Goal: Task Accomplishment & Management: Use online tool/utility

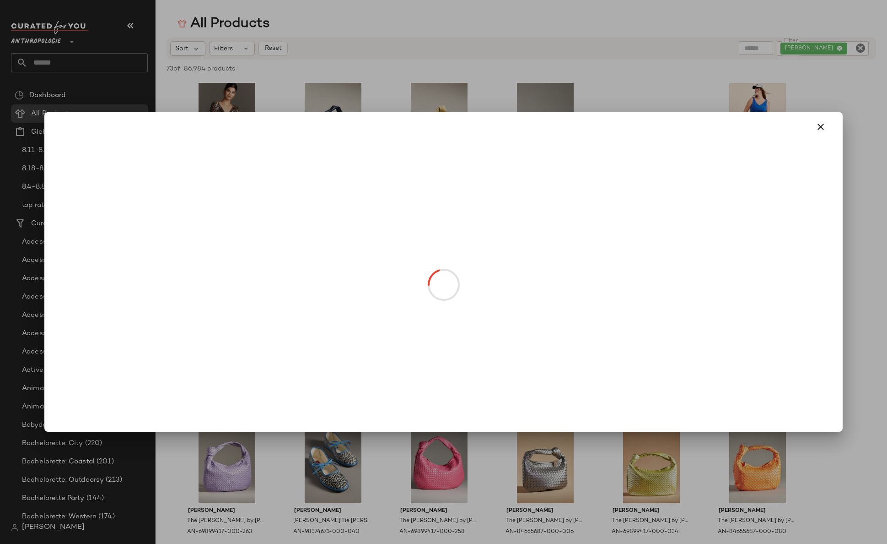
click at [433, 236] on div at bounding box center [443, 272] width 887 height 544
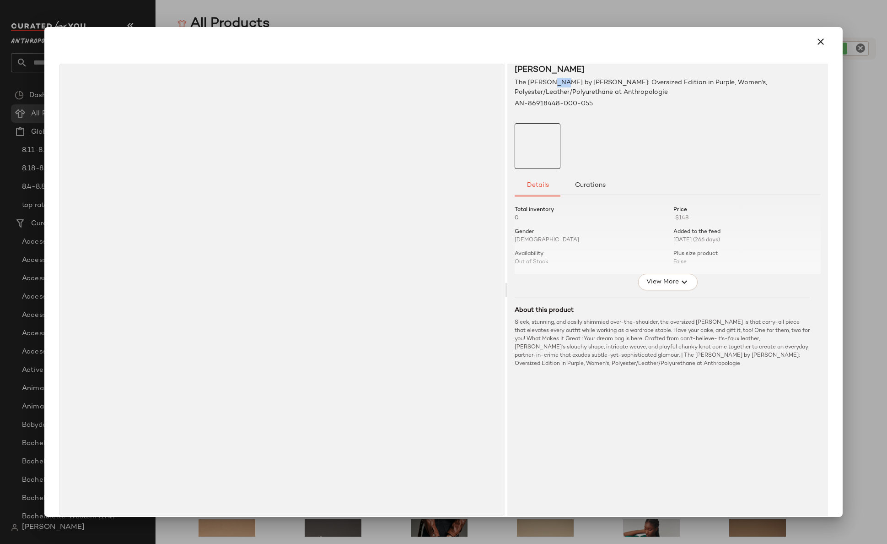
click at [545, 83] on span "The Brigitte Satchel by Melie Bianco: Oversized Edition in Purple, Women's, Pol…" at bounding box center [663, 87] width 297 height 19
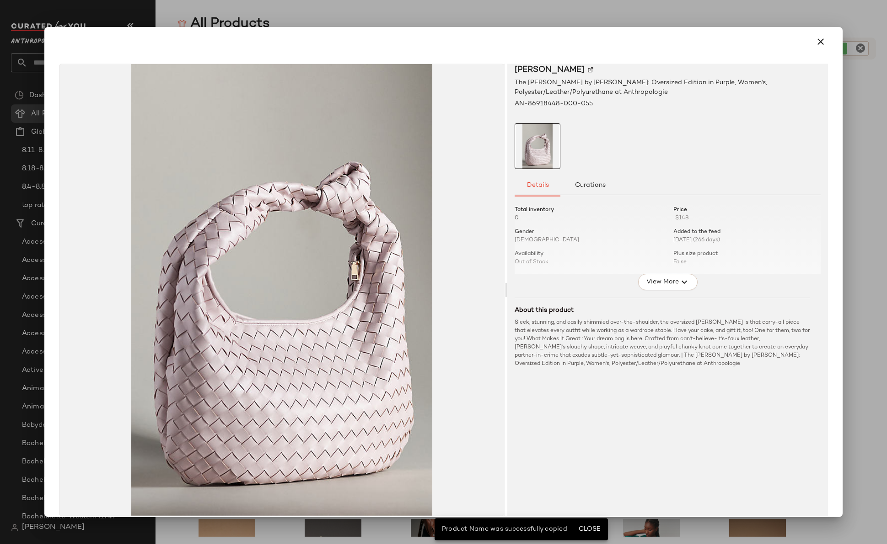
click at [417, 14] on div at bounding box center [443, 272] width 887 height 544
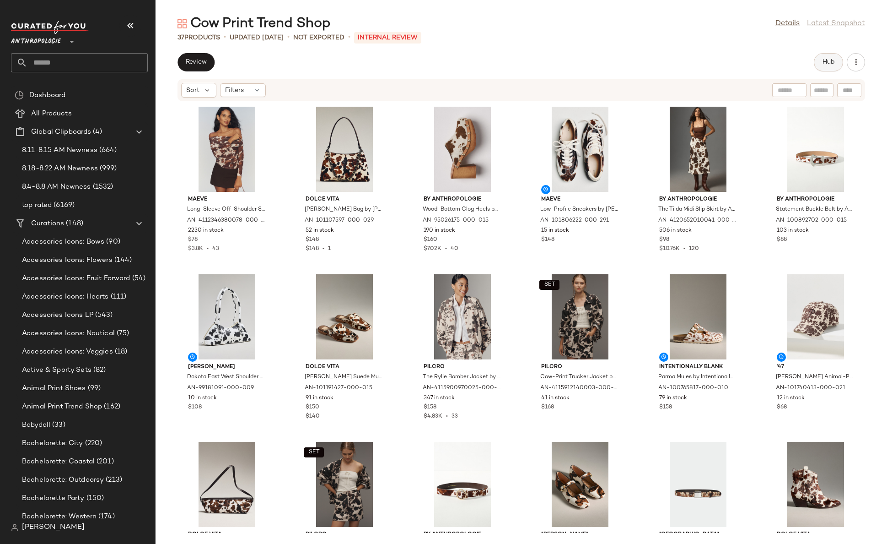
click at [822, 66] on button "Hub" at bounding box center [828, 62] width 29 height 18
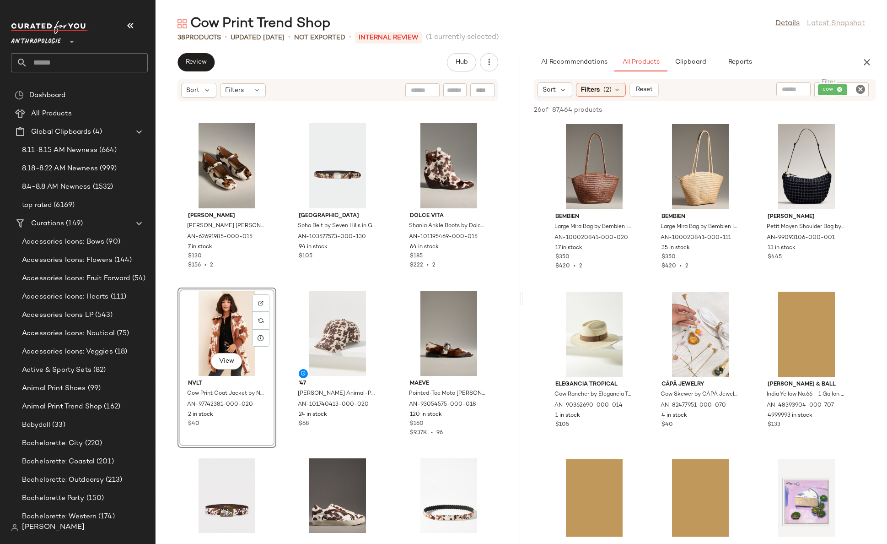
click at [860, 92] on icon "Clear Filter" at bounding box center [860, 89] width 11 height 11
click at [760, 88] on input "text" at bounding box center [762, 90] width 23 height 10
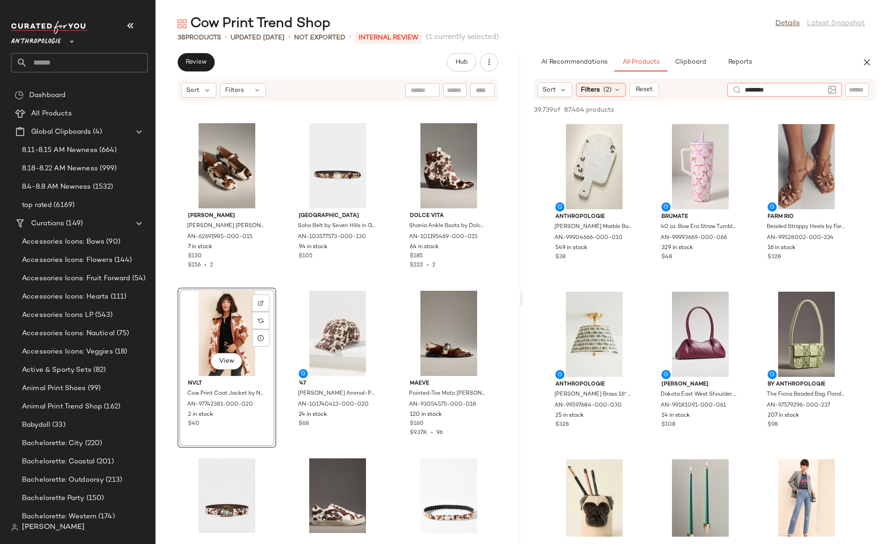
type input "*********"
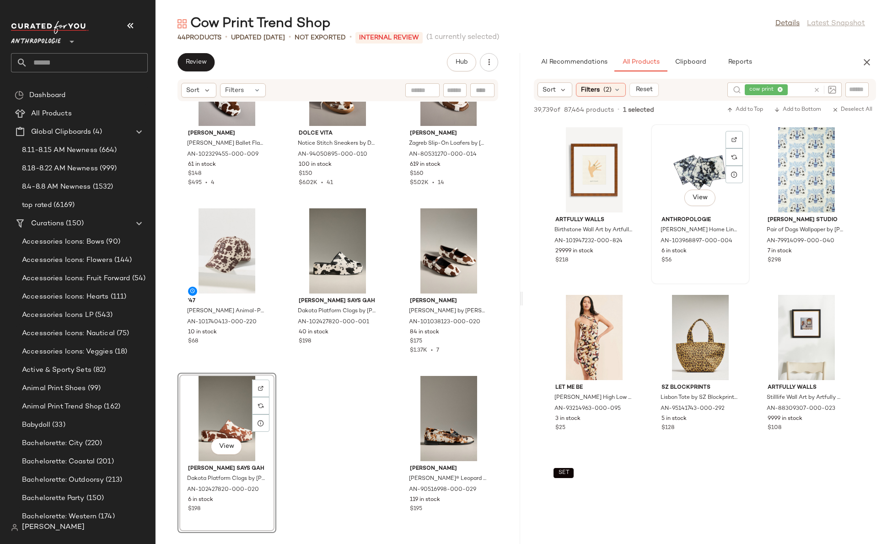
scroll to position [3575, 0]
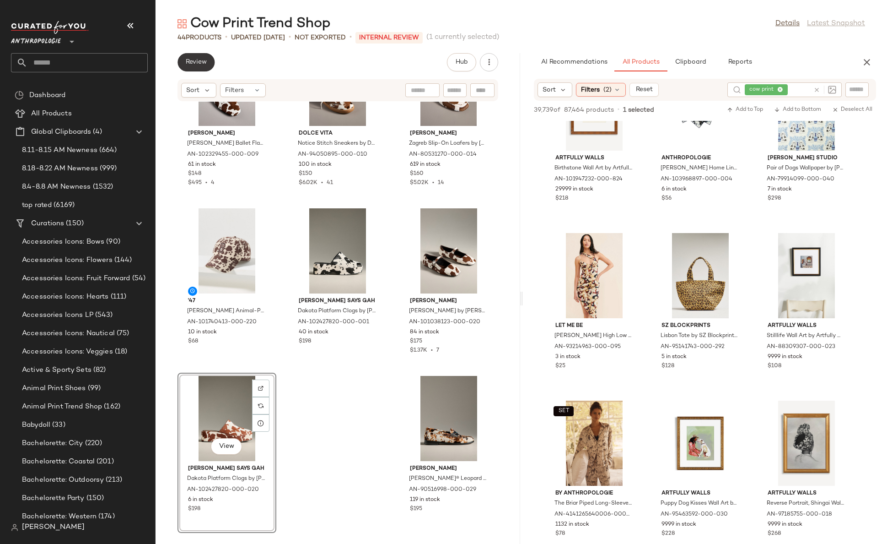
click at [187, 61] on span "Review" at bounding box center [196, 62] width 22 height 7
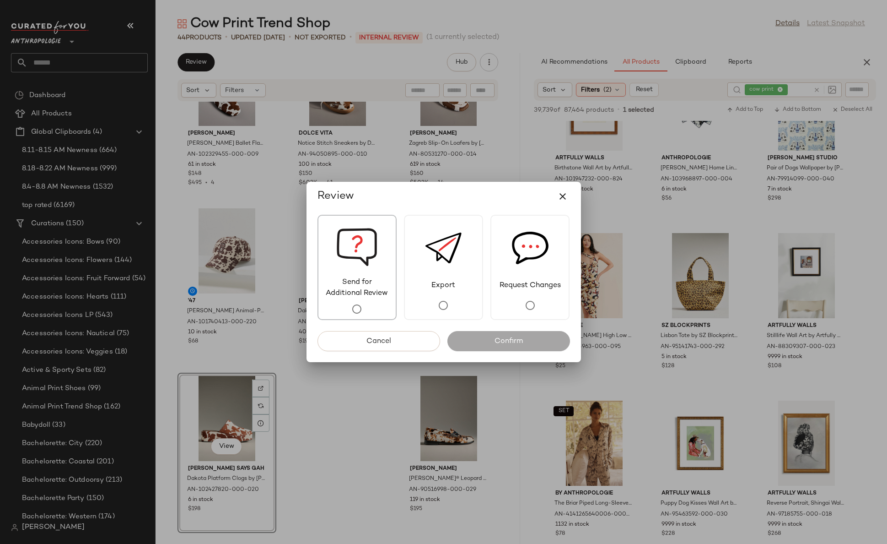
click at [332, 291] on span "Send for Additional Review" at bounding box center [356, 288] width 77 height 22
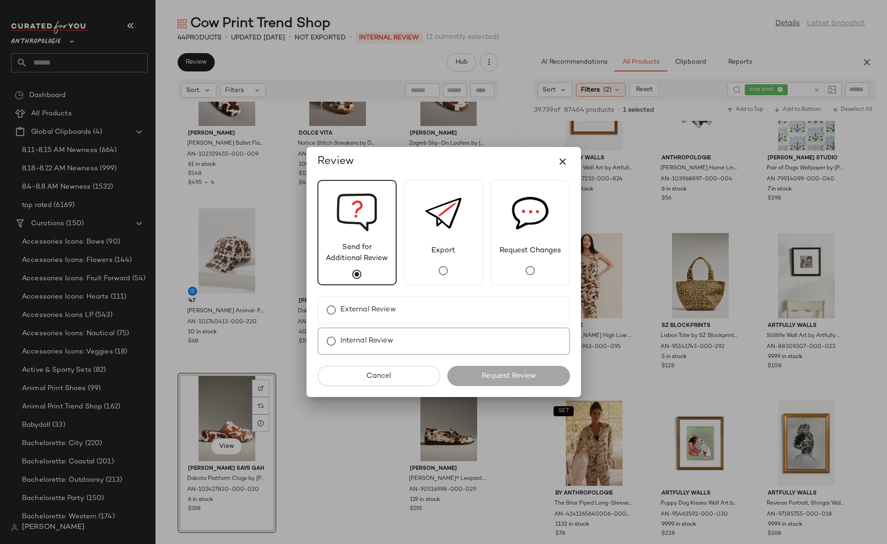
click at [420, 345] on div "Internal Review" at bounding box center [444, 340] width 253 height 27
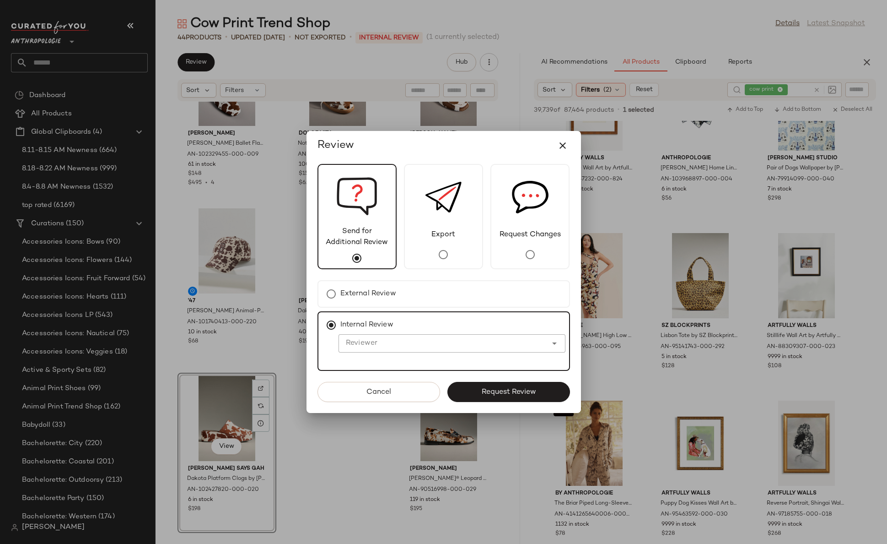
click at [396, 343] on input "Reviewer" at bounding box center [443, 343] width 209 height 11
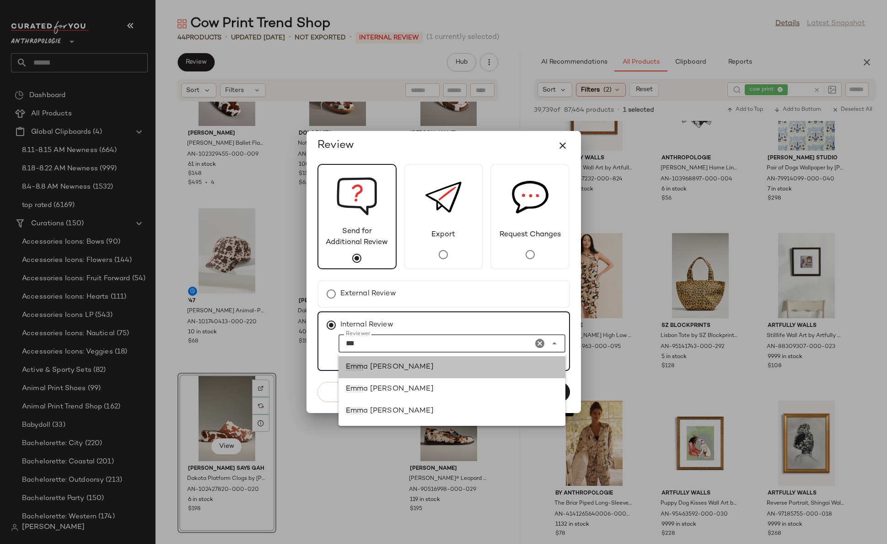
click at [414, 364] on div "[PERSON_NAME]" at bounding box center [452, 366] width 212 height 11
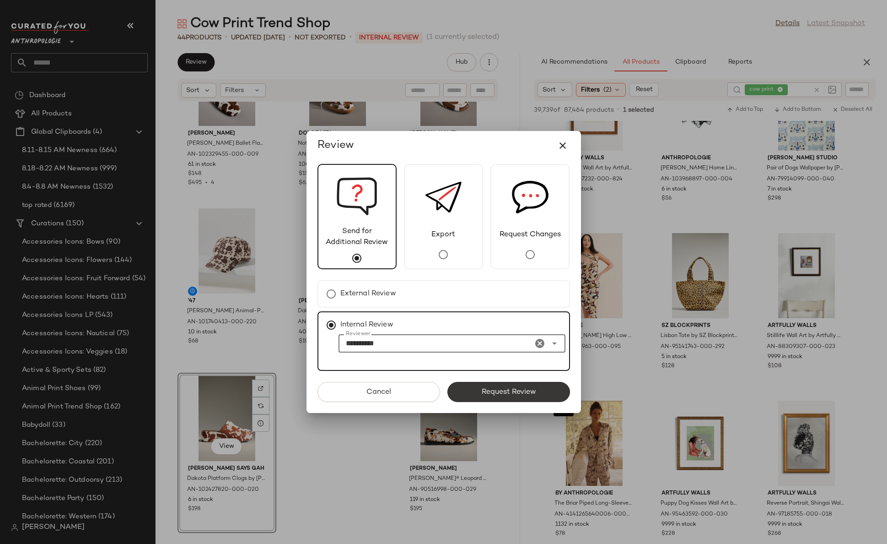
type input "**********"
click at [515, 399] on button "Request Review" at bounding box center [508, 392] width 123 height 20
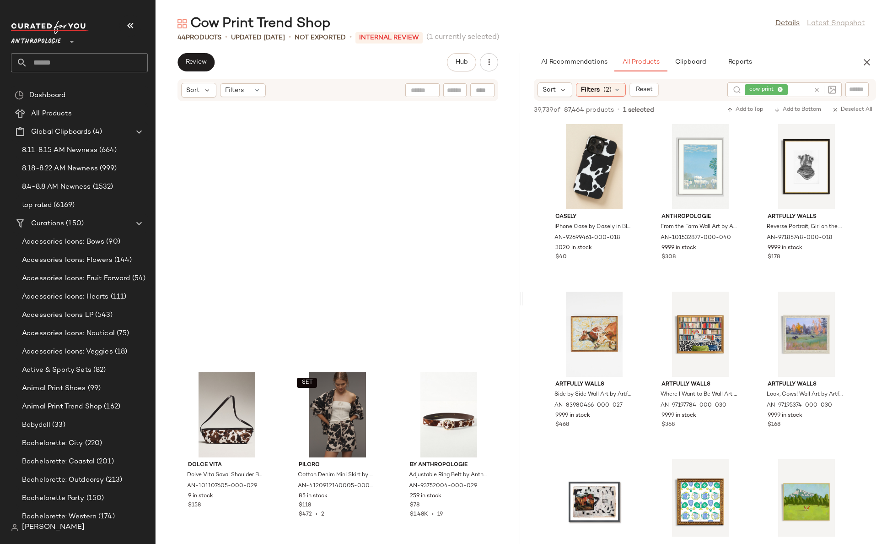
scroll to position [729, 0]
